Goal: Find specific page/section: Find specific page/section

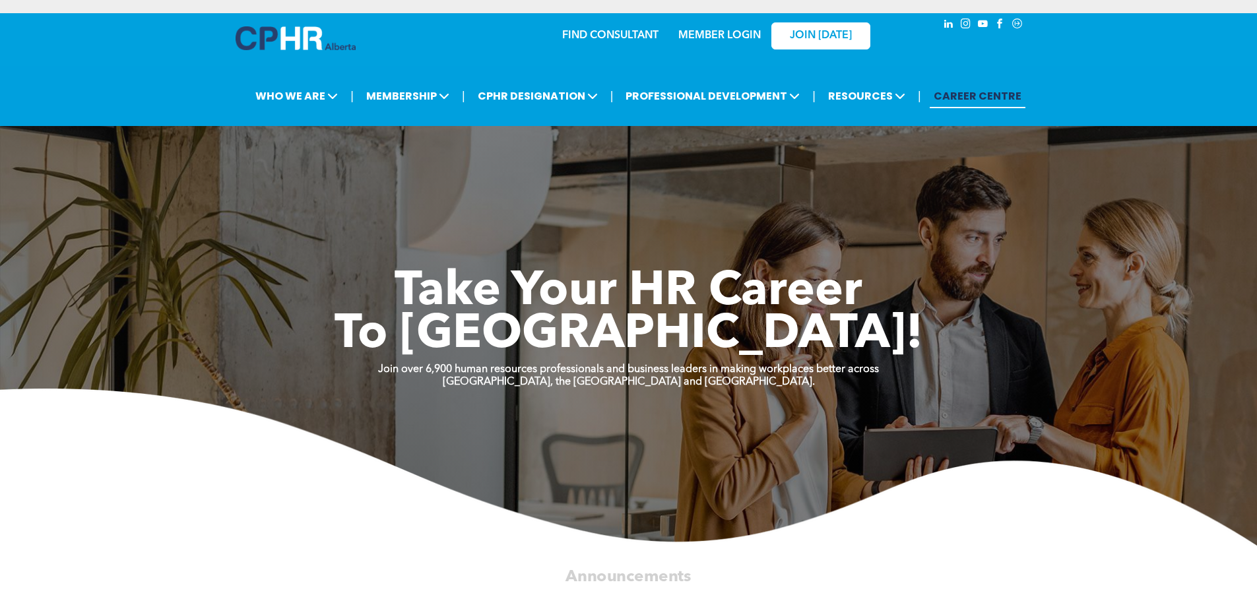
click at [713, 46] on div "MEMBER LOGIN" at bounding box center [690, 36] width 121 height 42
click at [713, 32] on link "MEMBER LOGIN" at bounding box center [719, 35] width 83 height 11
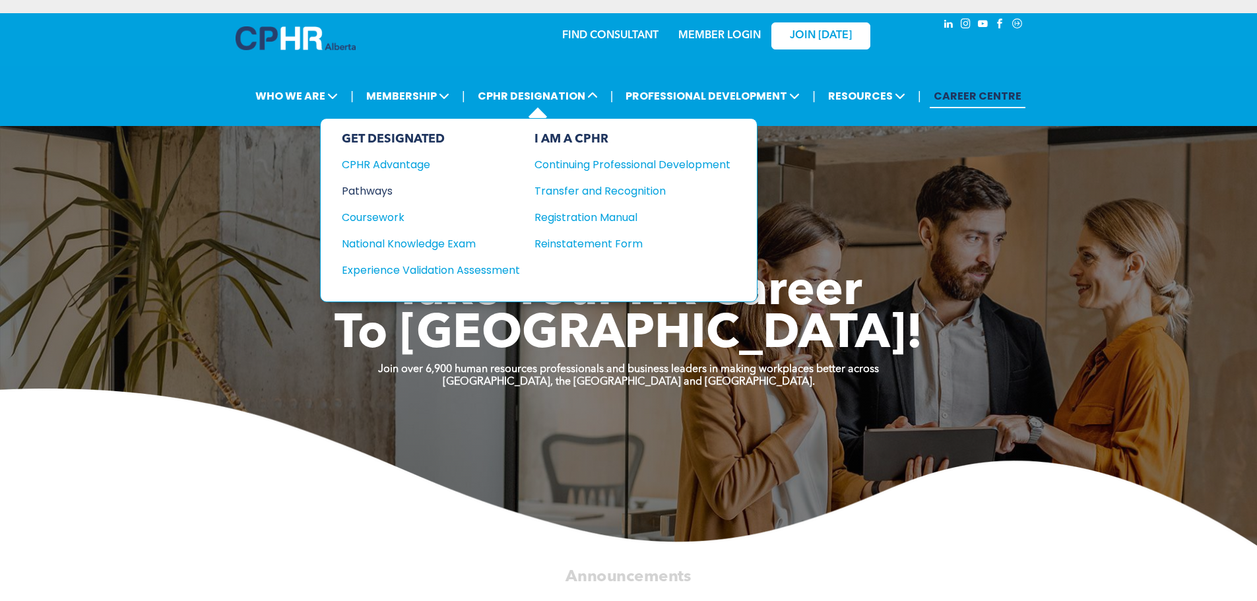
click at [384, 191] on div "Pathways" at bounding box center [422, 191] width 160 height 17
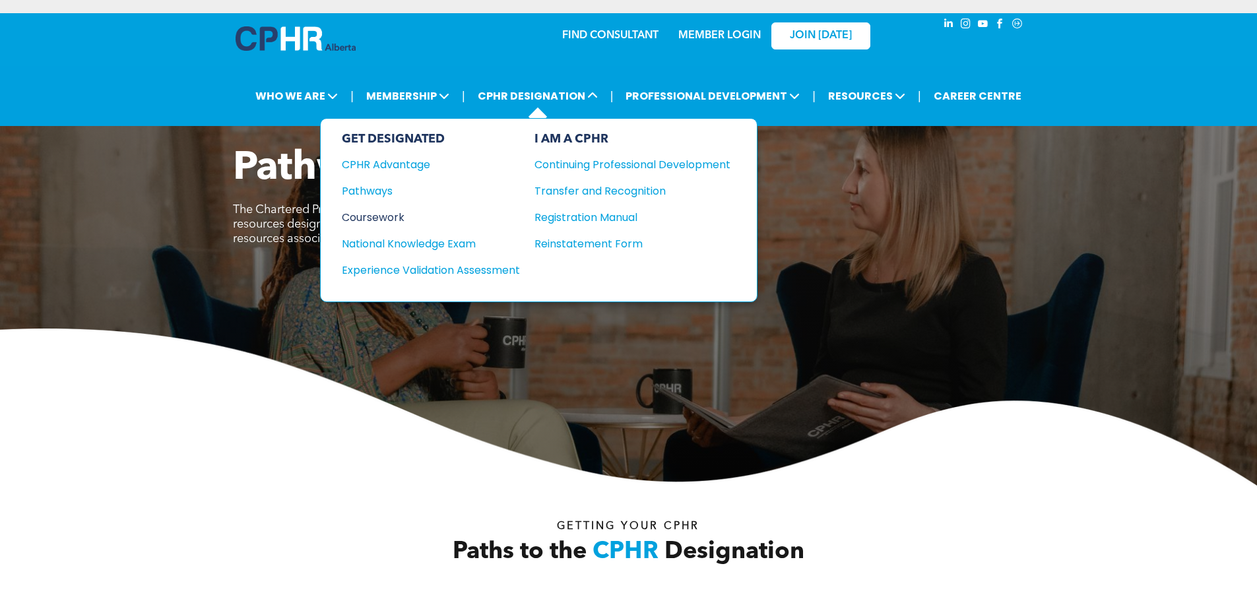
click at [379, 218] on div "Coursework" at bounding box center [422, 217] width 160 height 17
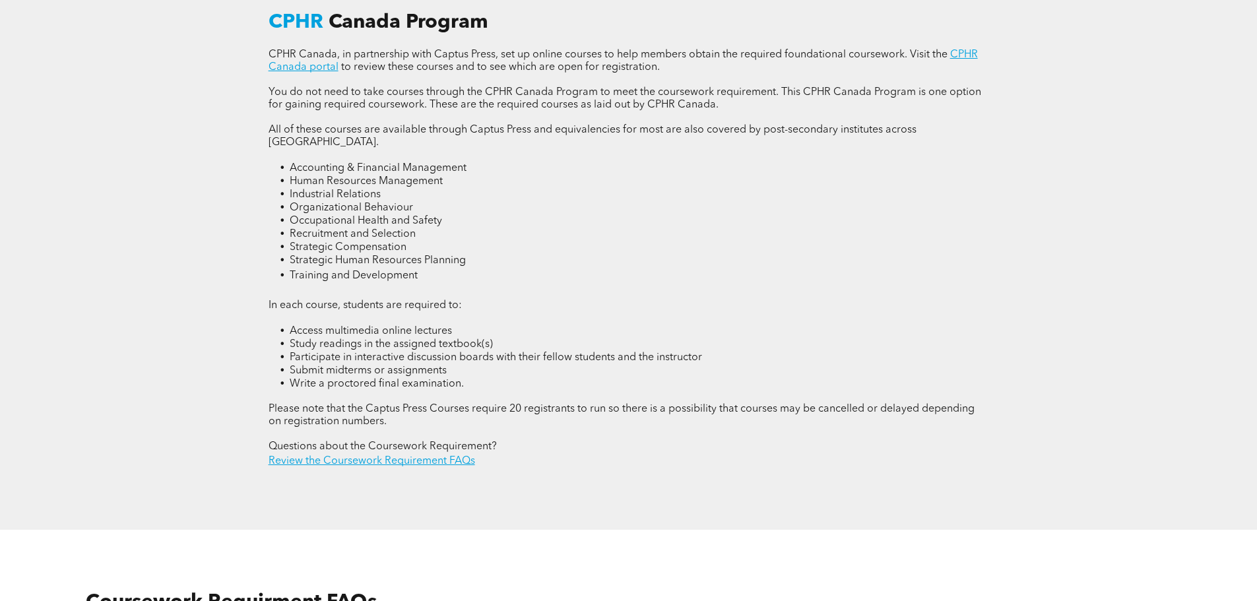
scroll to position [1716, 0]
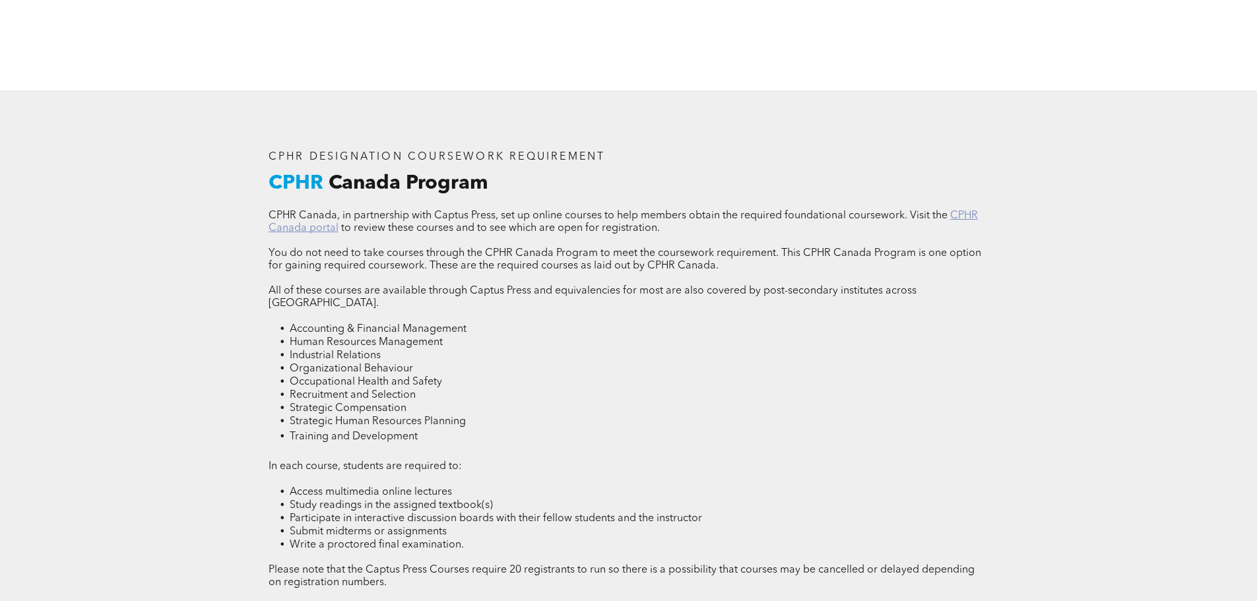
click at [306, 223] on link "CPHR Canada portal" at bounding box center [624, 222] width 710 height 23
